Goal: Information Seeking & Learning: Learn about a topic

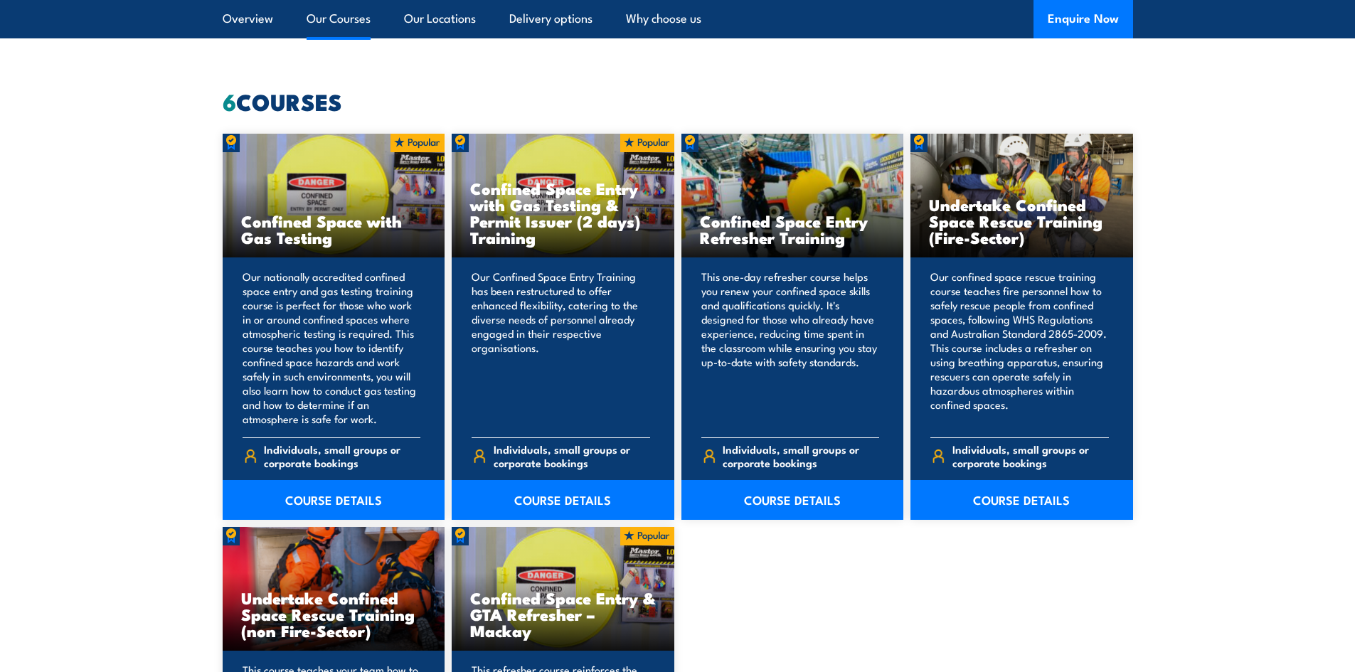
scroll to position [1067, 0]
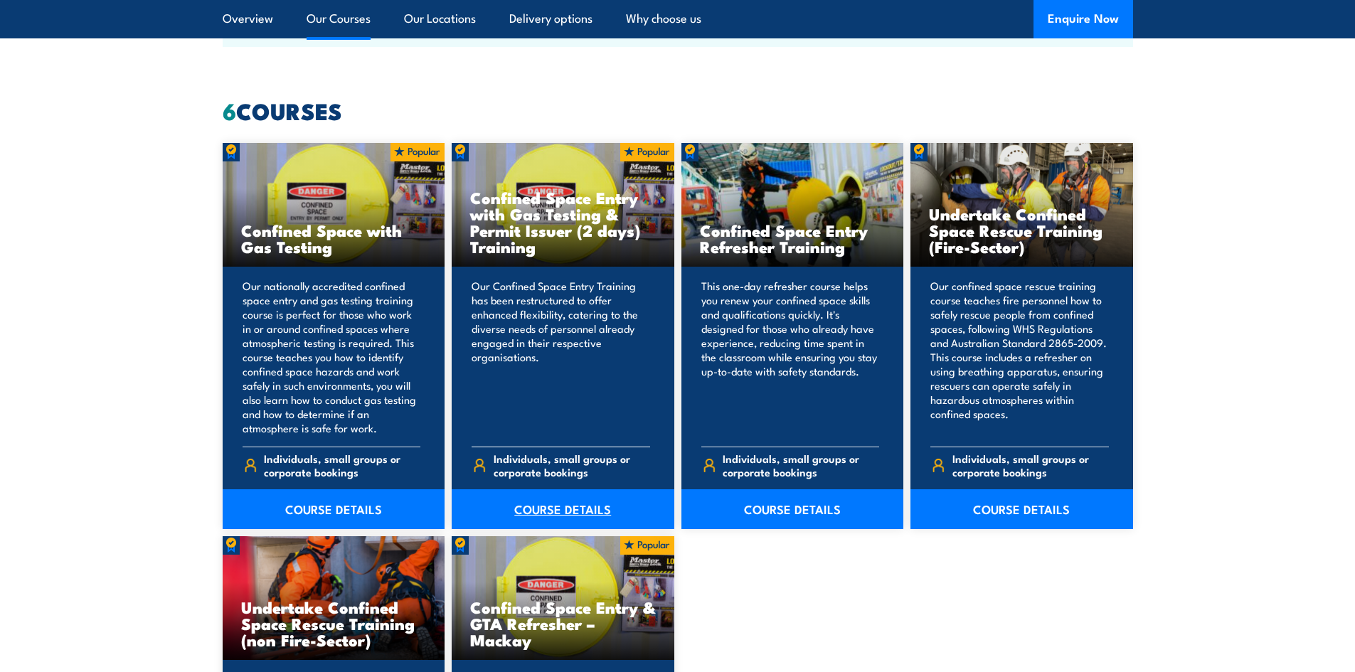
click at [573, 491] on link "COURSE DETAILS" at bounding box center [563, 510] width 223 height 40
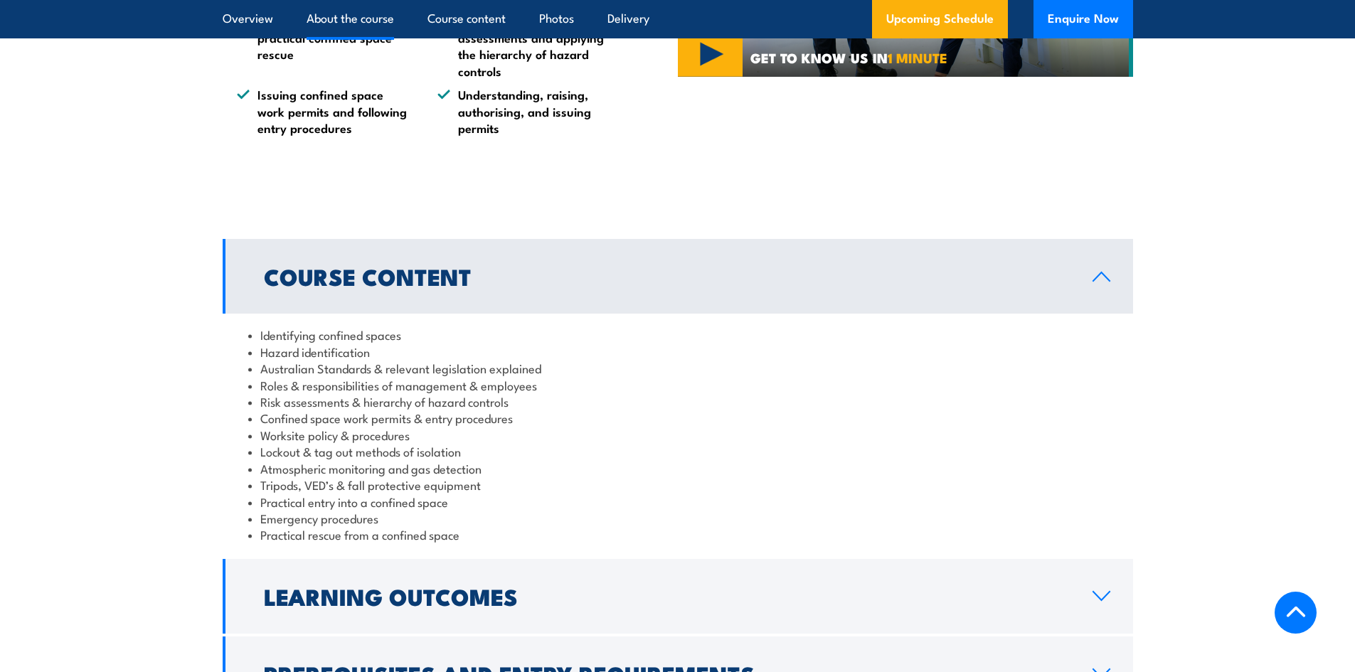
scroll to position [1706, 0]
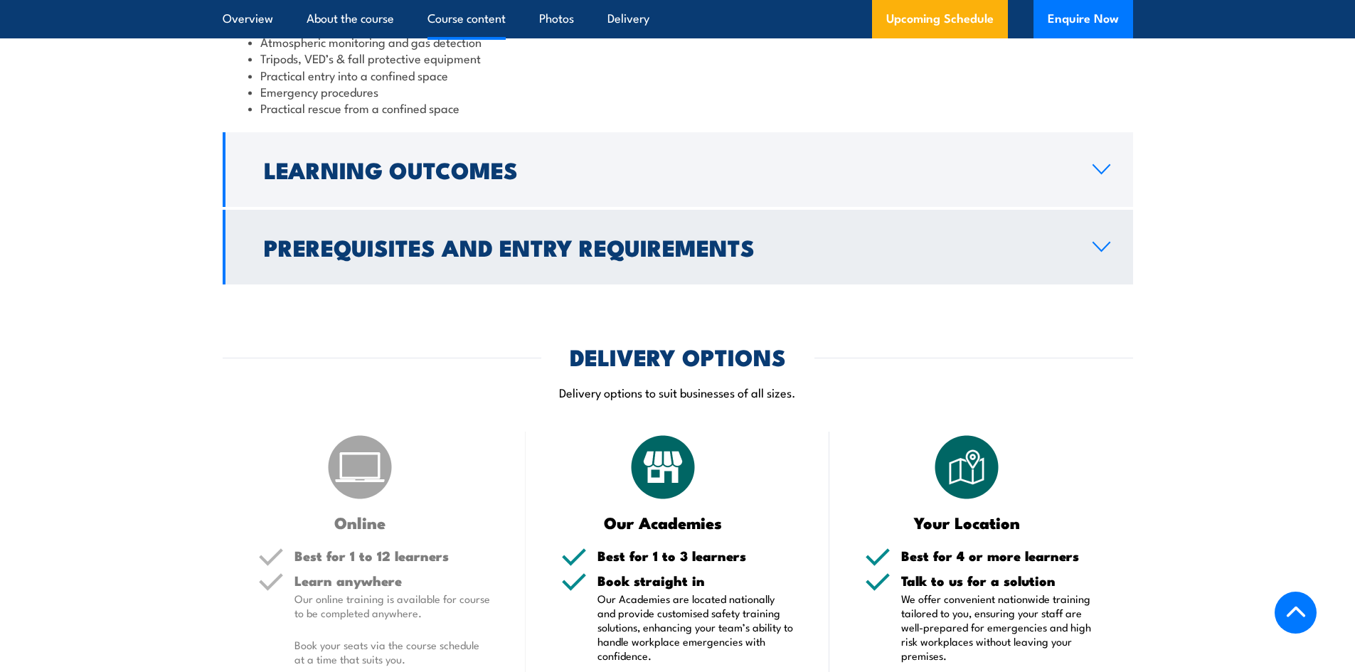
click at [1095, 251] on icon at bounding box center [1102, 247] width 16 height 9
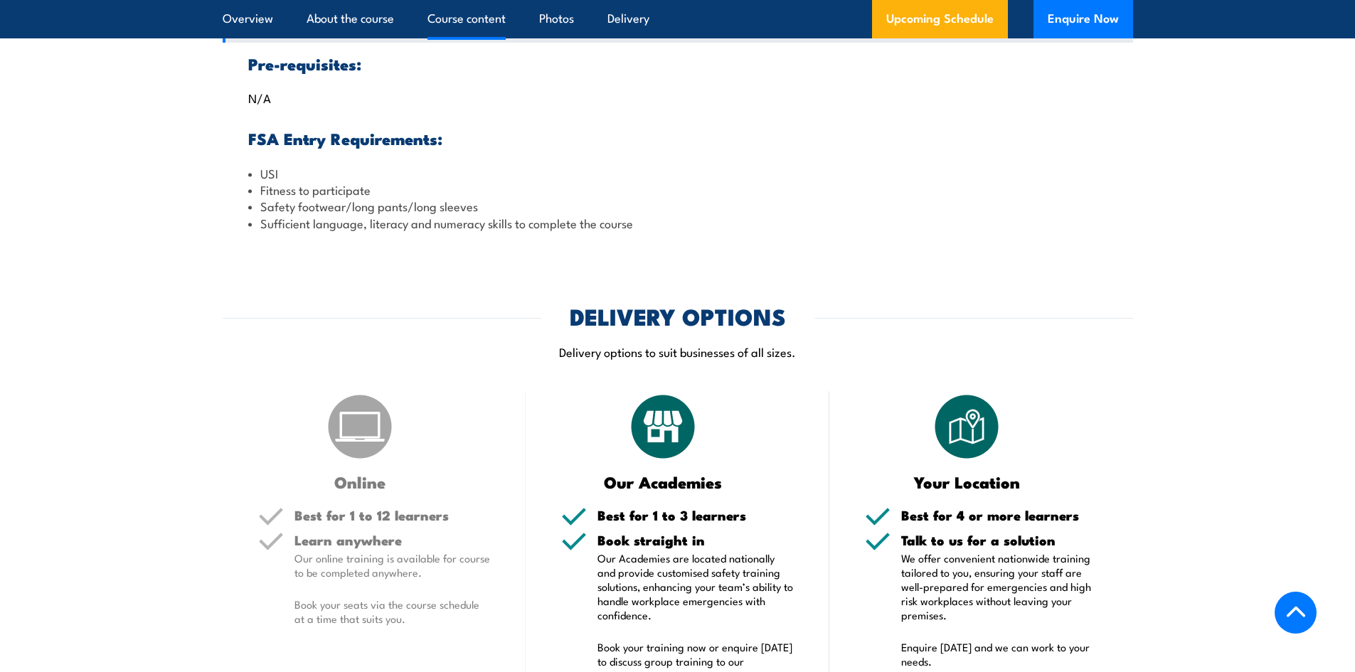
scroll to position [1629, 0]
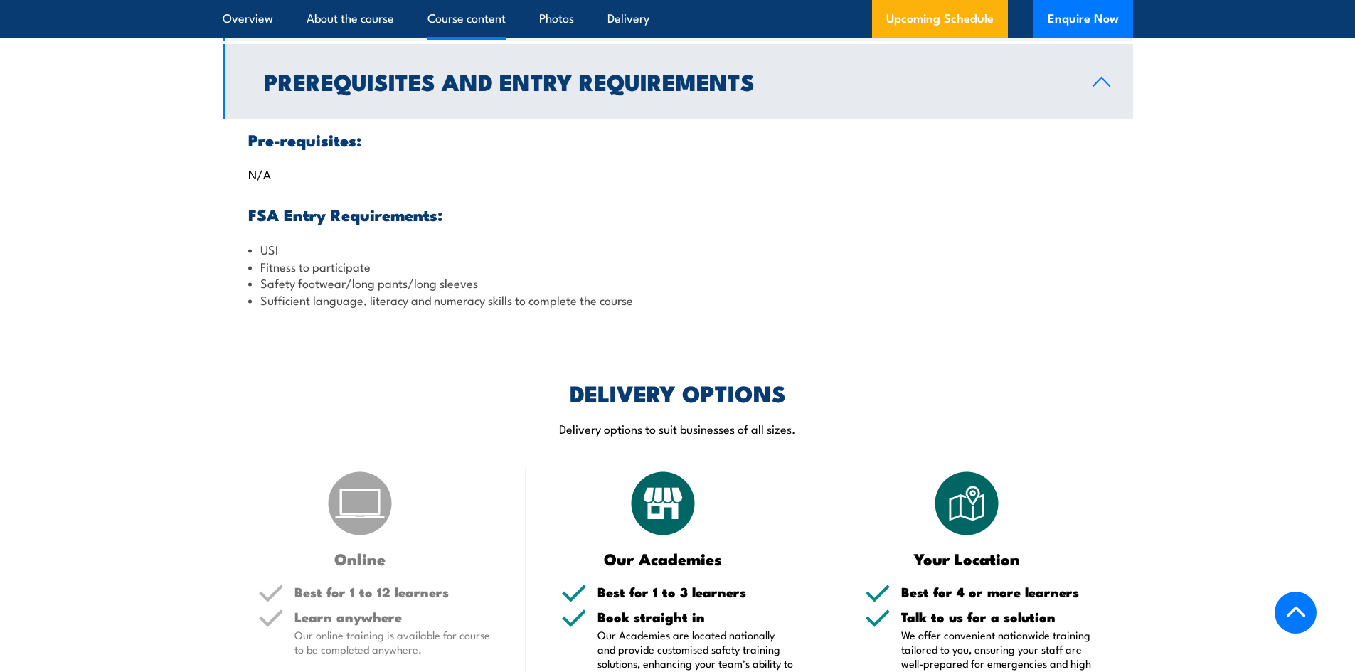
click at [391, 291] on li "Safety footwear/long pants/long sleeves" at bounding box center [678, 283] width 860 height 16
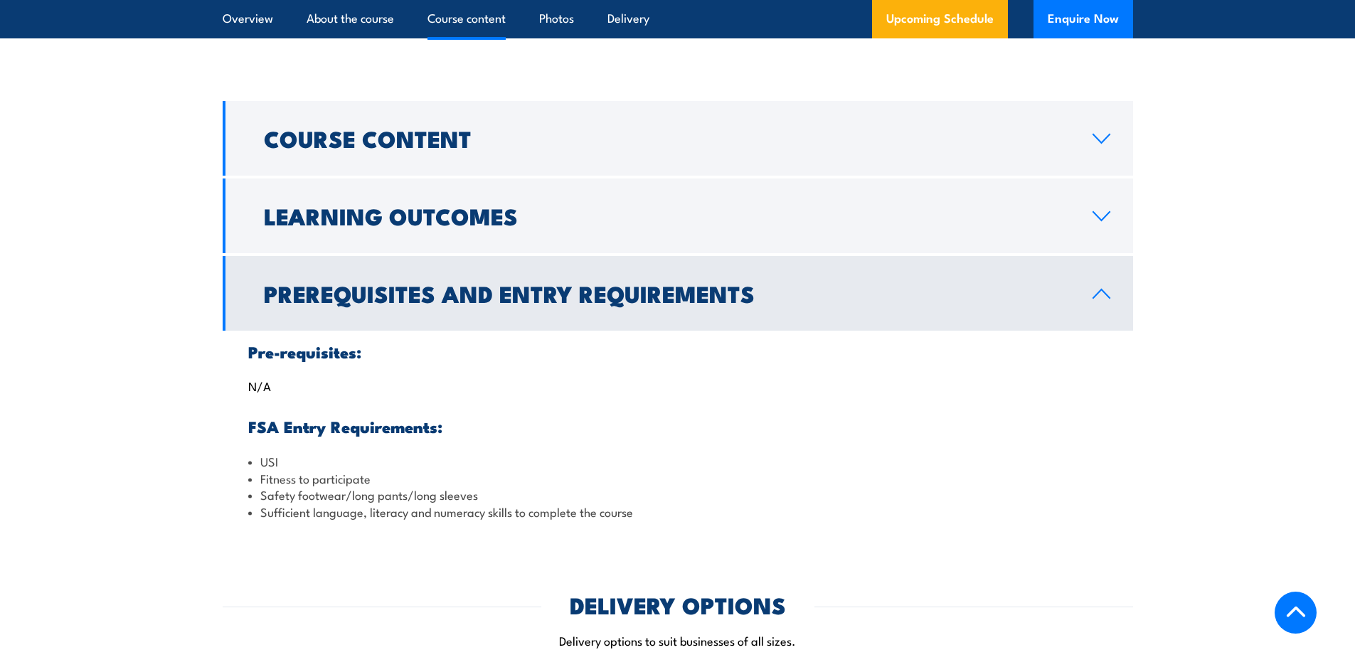
scroll to position [1416, 0]
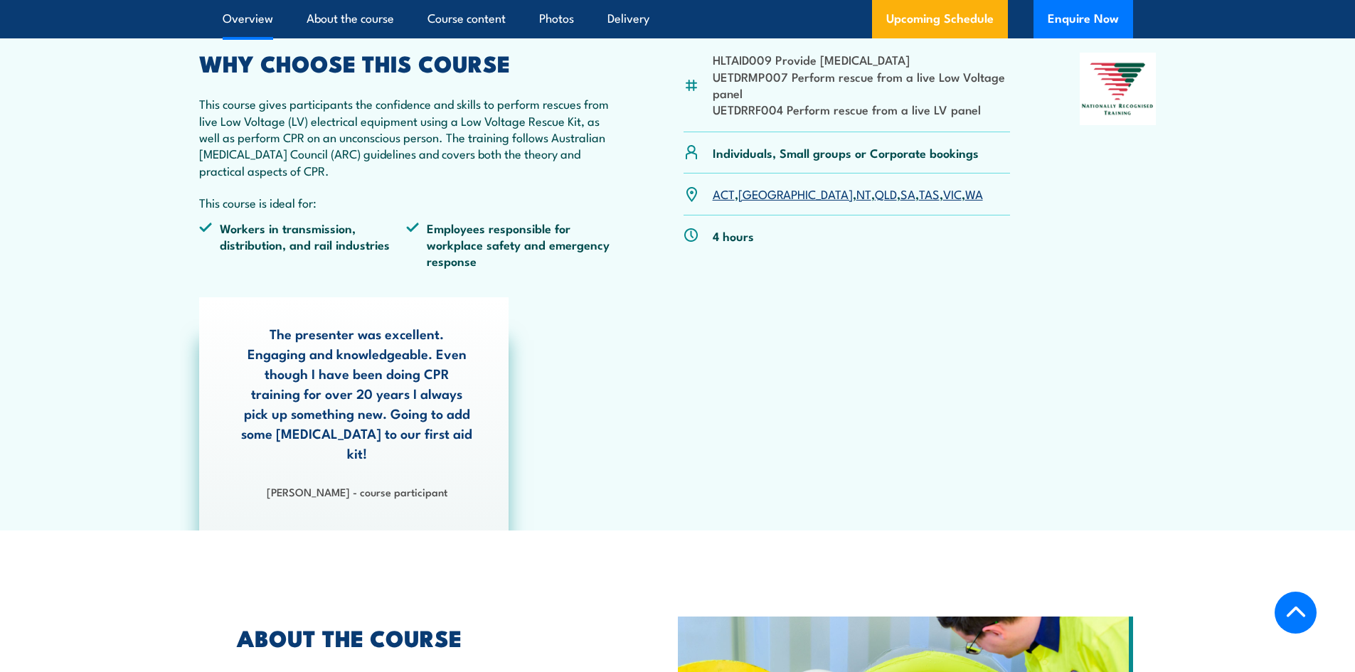
click at [614, 238] on li "Employees responsible for workplace safety and emergency response" at bounding box center [510, 245] width 208 height 50
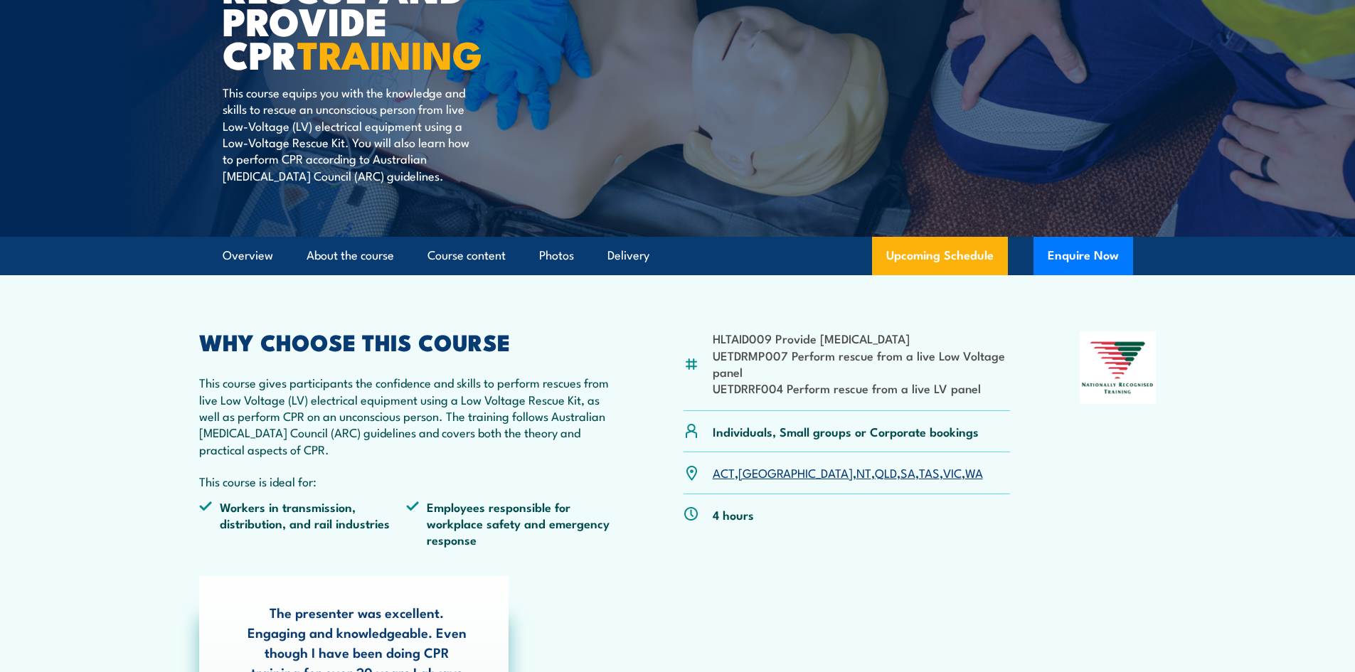
scroll to position [285, 0]
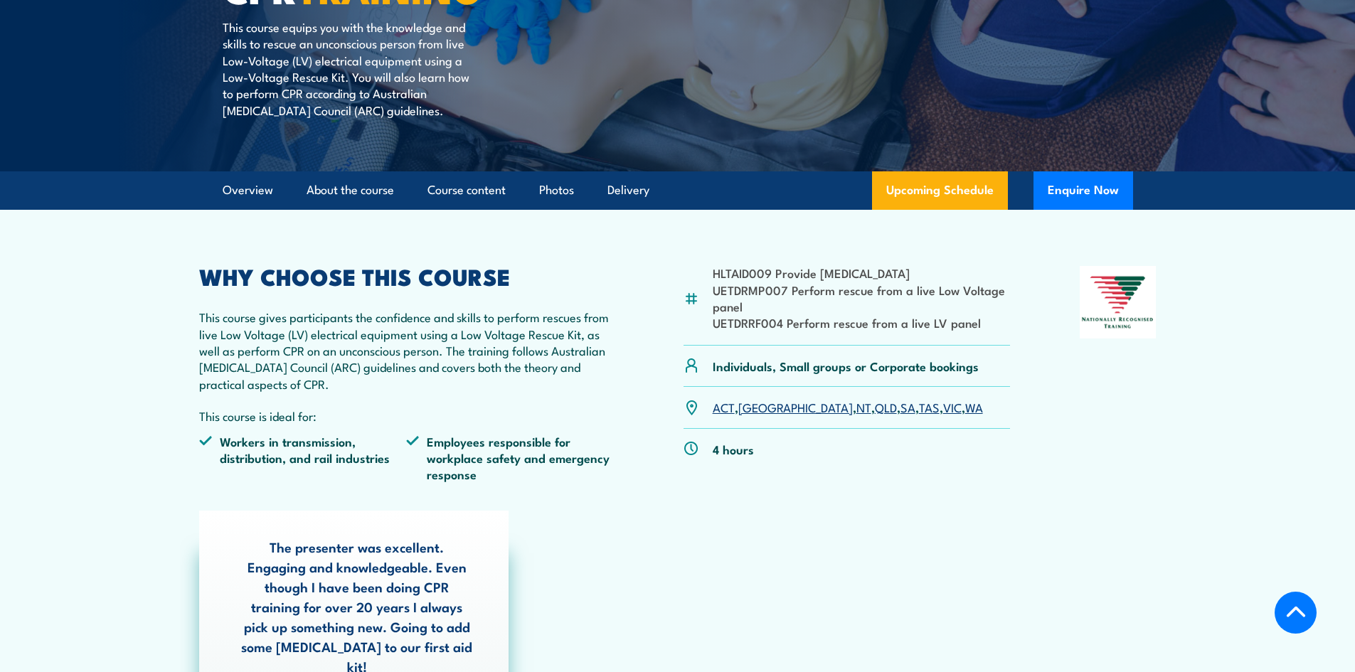
click at [768, 290] on li "UETDRMP007 Perform rescue from a live Low Voltage panel" at bounding box center [862, 298] width 298 height 33
drag, startPoint x: 789, startPoint y: 290, endPoint x: 729, endPoint y: 295, distance: 60.7
click at [729, 295] on li "UETDRMP007 Perform rescue from a live Low Voltage panel" at bounding box center [862, 298] width 298 height 33
